Goal: Navigation & Orientation: Find specific page/section

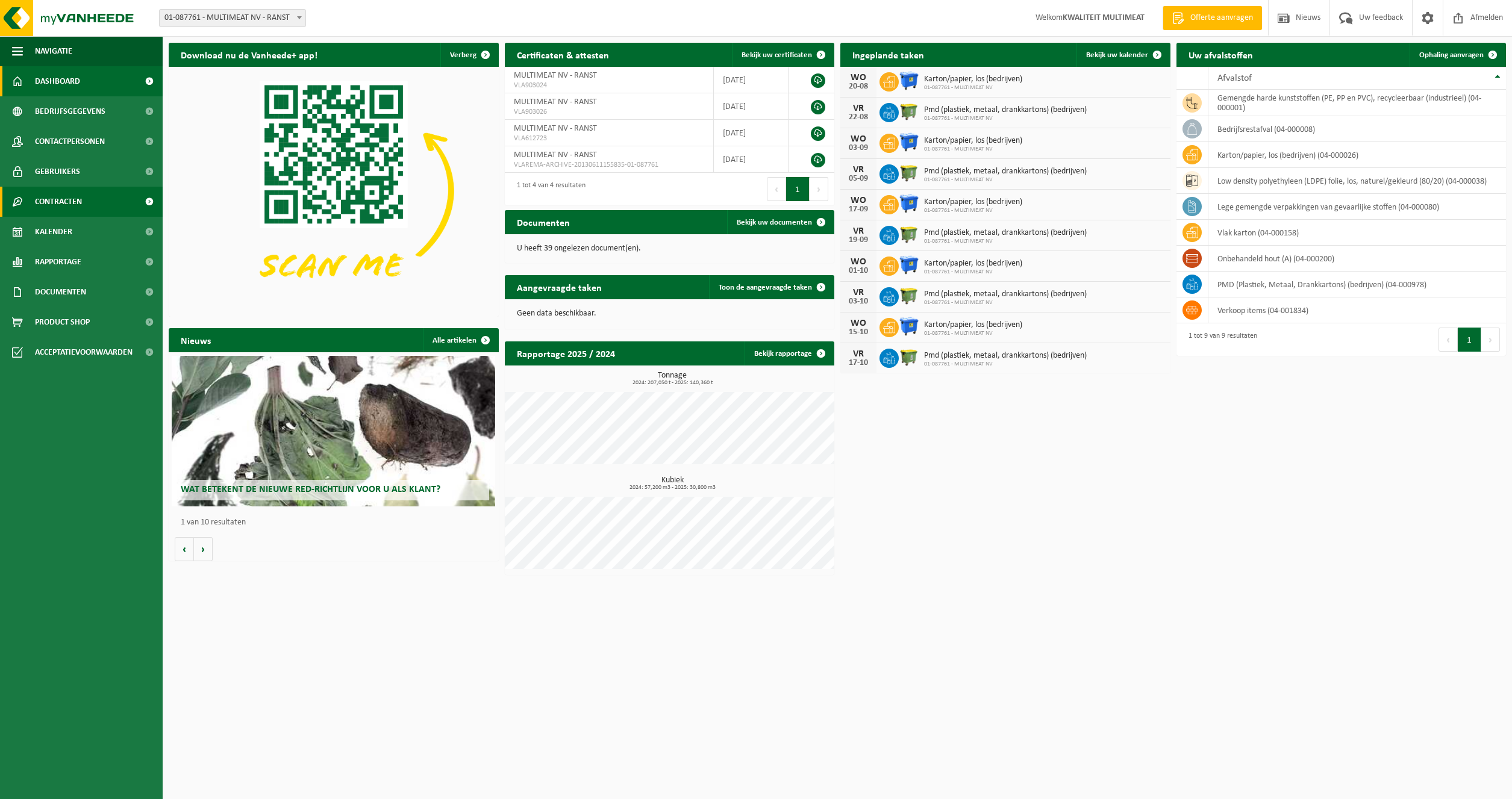
click at [57, 198] on span "Contracten" at bounding box center [58, 202] width 47 height 30
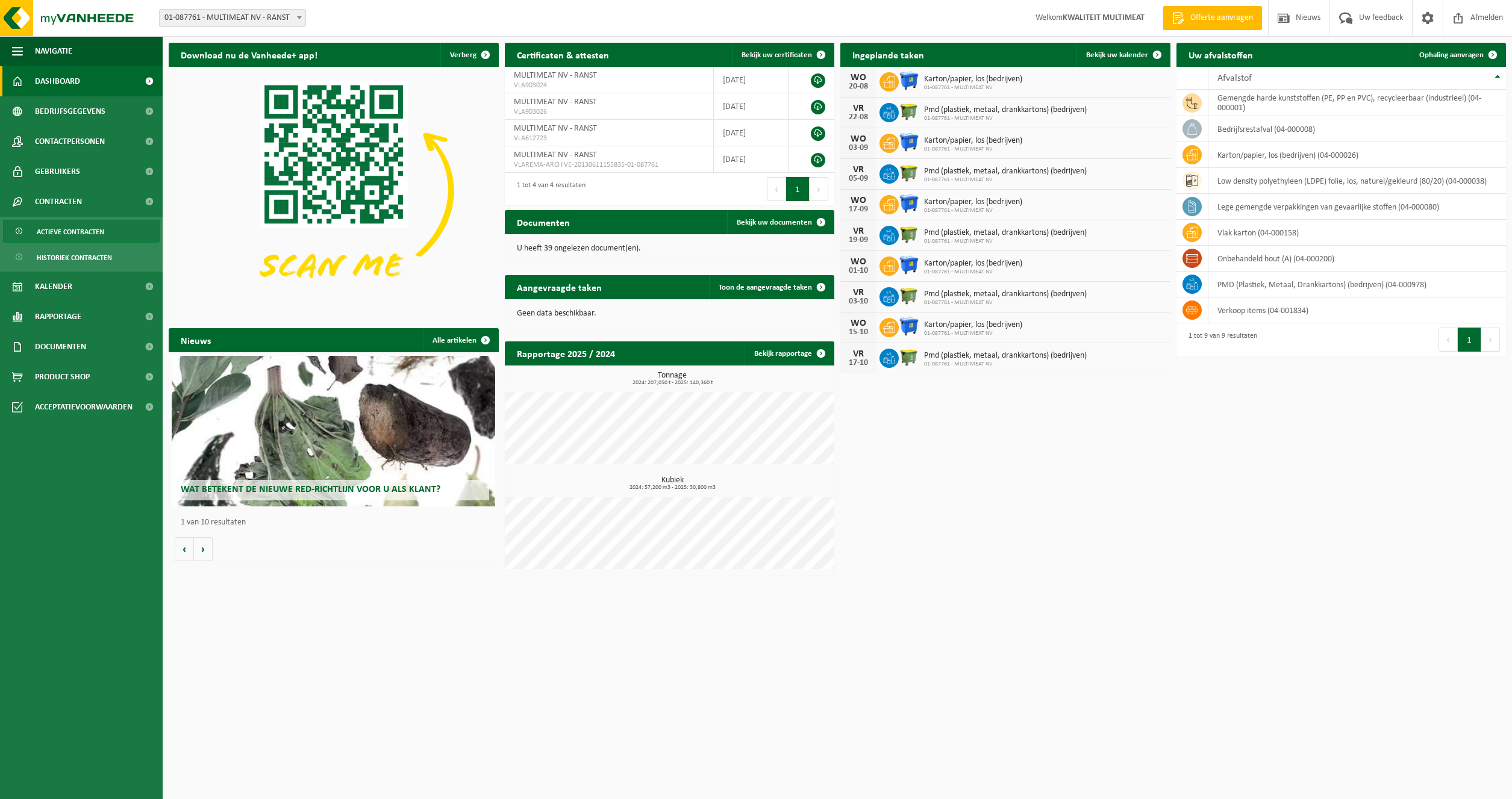
click at [58, 233] on span "Actieve contracten" at bounding box center [70, 231] width 68 height 23
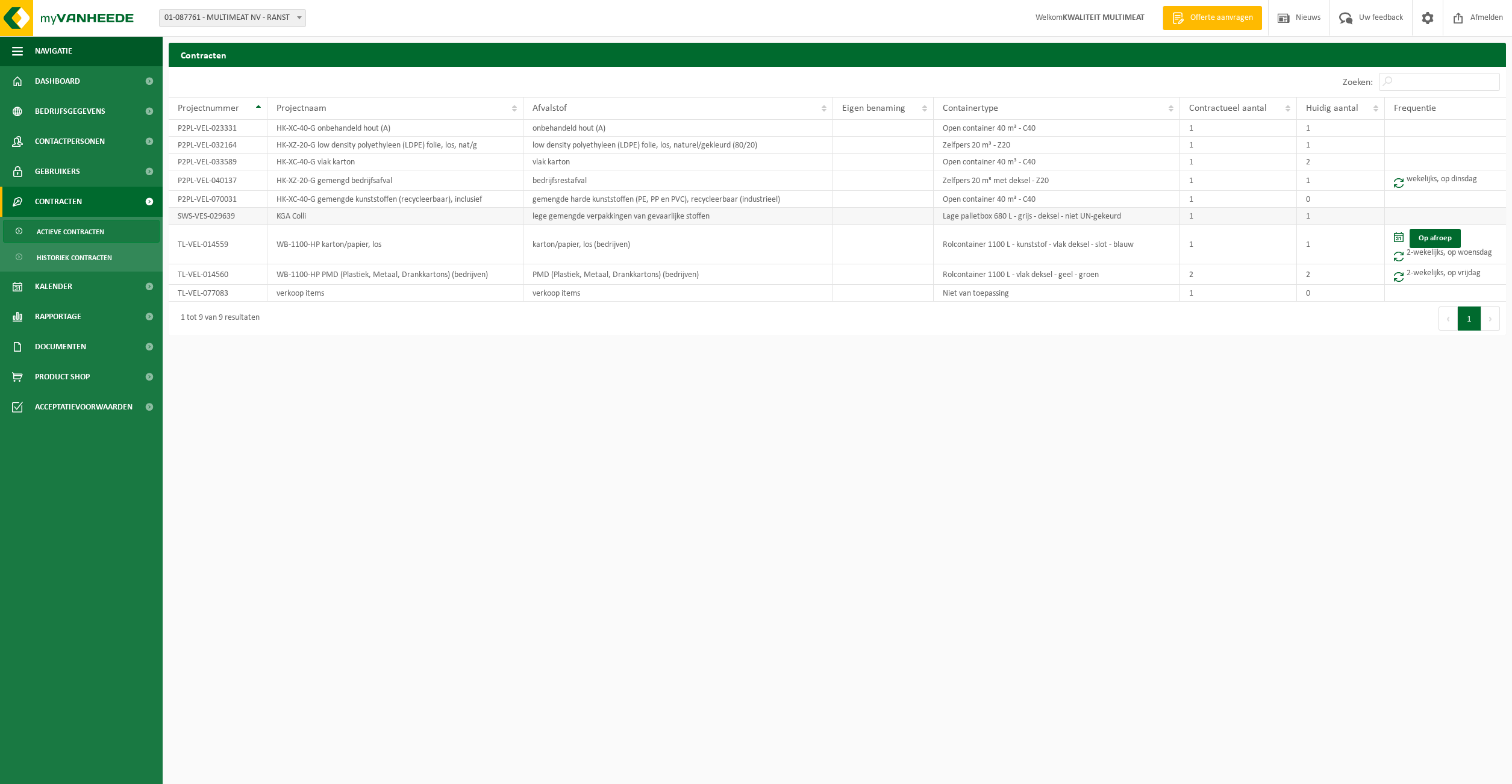
click at [675, 214] on td "lege gemengde verpakkingen van gevaarlijke stoffen" at bounding box center [678, 216] width 310 height 17
click at [203, 219] on td "SWS-VES-029639" at bounding box center [218, 216] width 98 height 17
click at [204, 217] on td "SWS-VES-029639" at bounding box center [218, 216] width 98 height 17
click at [286, 214] on td "KGA Colli" at bounding box center [395, 216] width 256 height 17
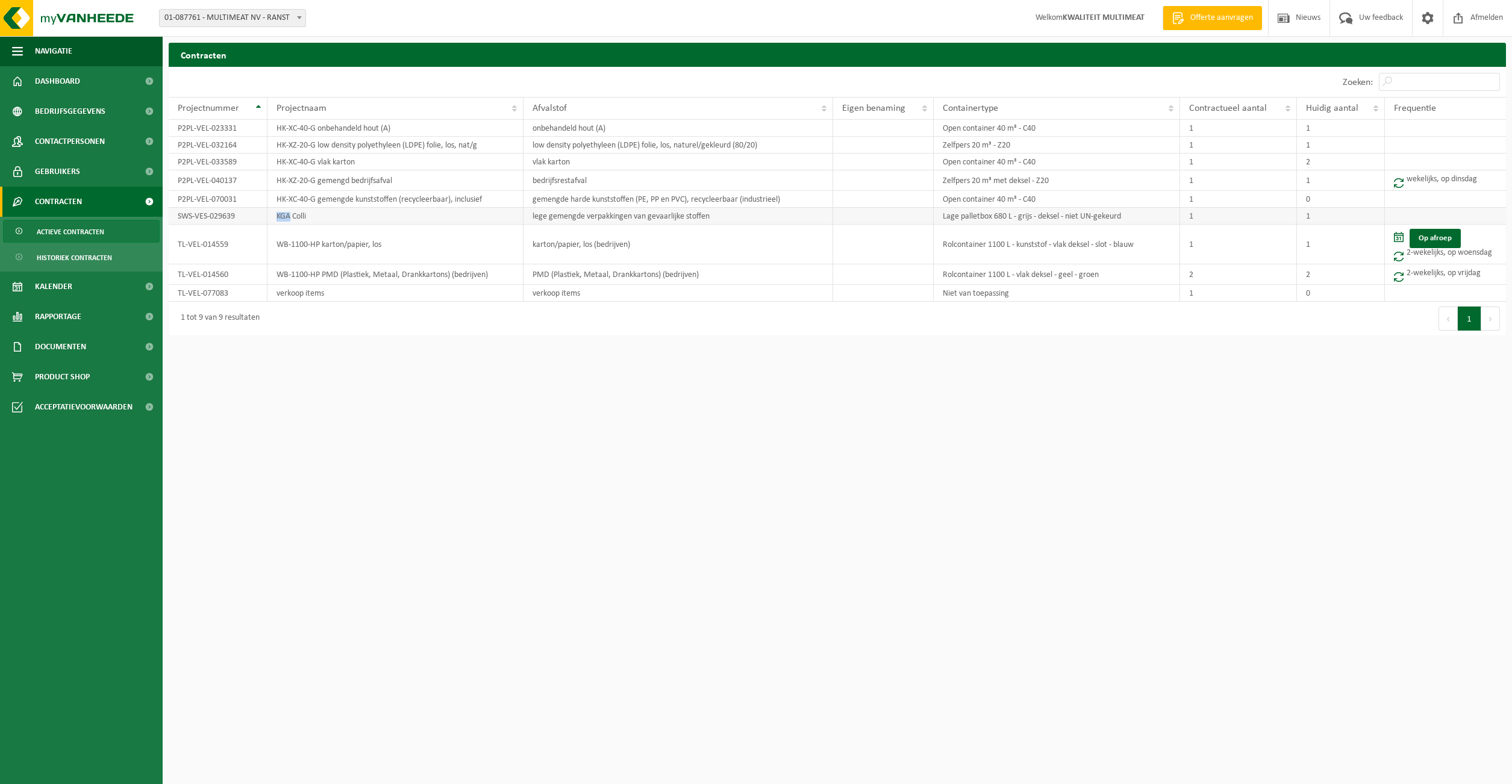
click at [286, 214] on td "KGA Colli" at bounding box center [395, 216] width 256 height 17
click at [562, 213] on td "lege gemengde verpakkingen van gevaarlijke stoffen" at bounding box center [678, 216] width 310 height 17
click at [995, 214] on td "Lage palletbox 680 L - grijs - deksel - niet UN-gekeurd" at bounding box center [1057, 216] width 247 height 17
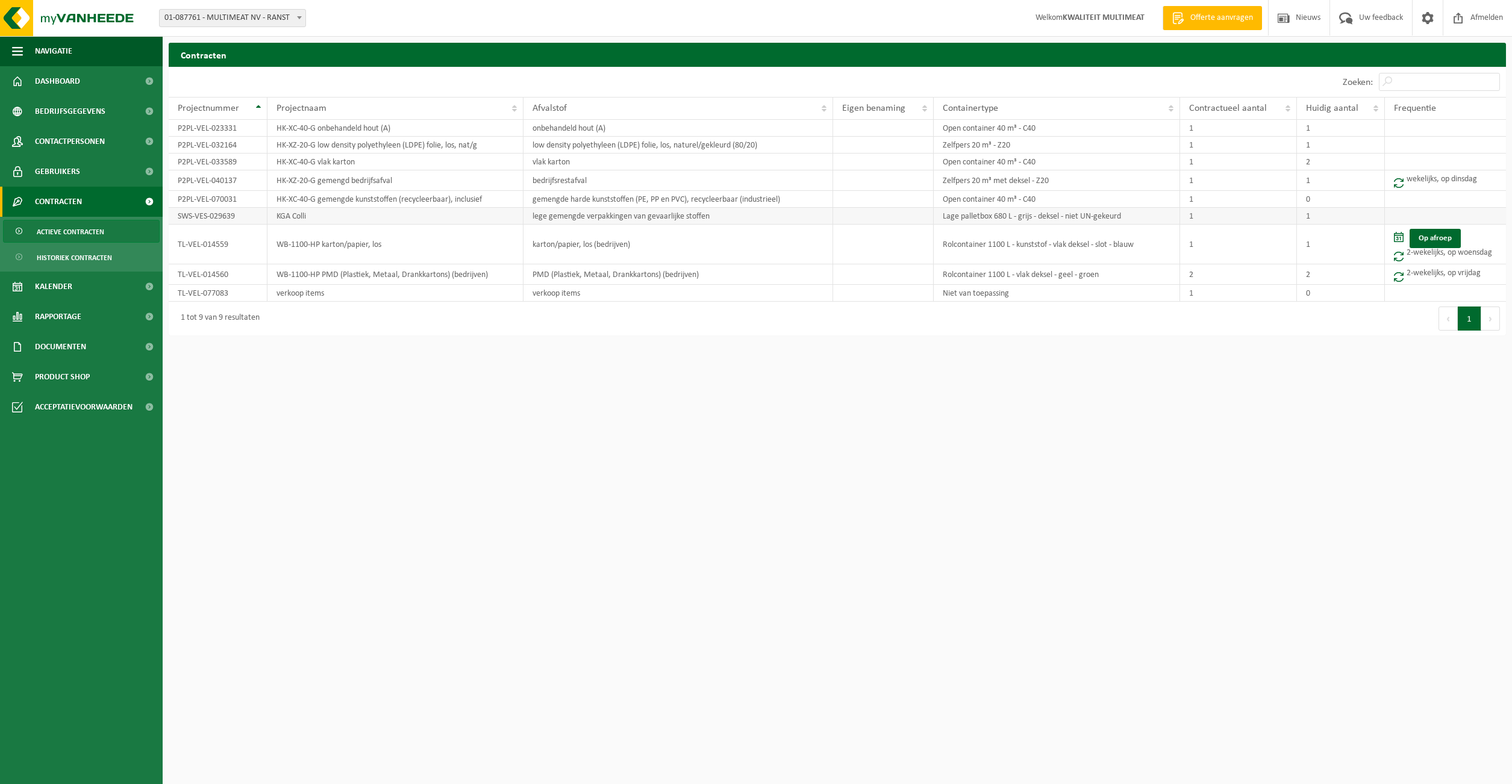
click at [1193, 215] on td "1" at bounding box center [1238, 216] width 117 height 17
click at [1308, 215] on td "1" at bounding box center [1341, 216] width 88 height 17
